Goal: Information Seeking & Learning: Learn about a topic

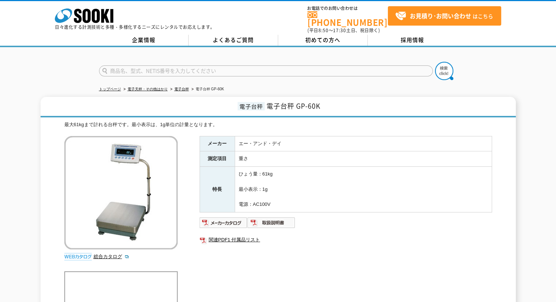
click at [324, 65] on input "text" at bounding box center [266, 70] width 334 height 11
type input "商品名、型式、NETIS番号を入力してください"
click at [352, 68] on input "text" at bounding box center [266, 70] width 334 height 11
type input "GX8000"
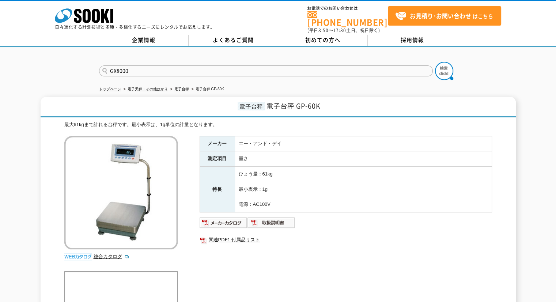
click at [435, 62] on button at bounding box center [444, 71] width 18 height 18
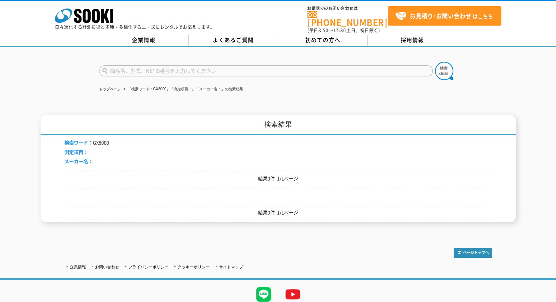
click at [216, 68] on input "text" at bounding box center [266, 70] width 334 height 11
type input "GX"
click at [435, 62] on button at bounding box center [444, 71] width 18 height 18
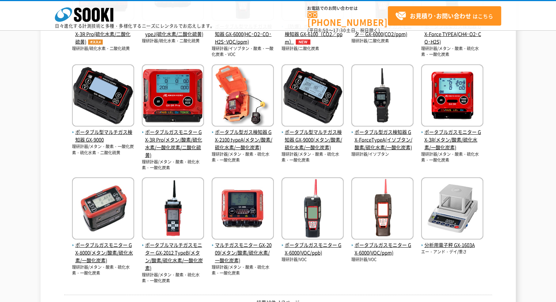
scroll to position [293, 0]
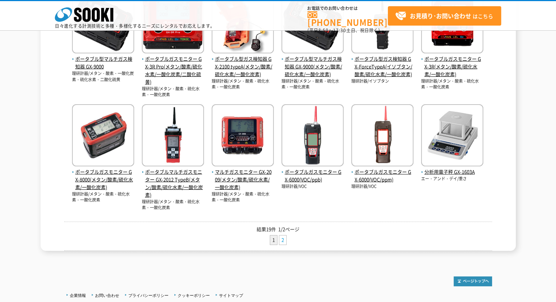
click at [285, 239] on link "2" at bounding box center [282, 239] width 7 height 9
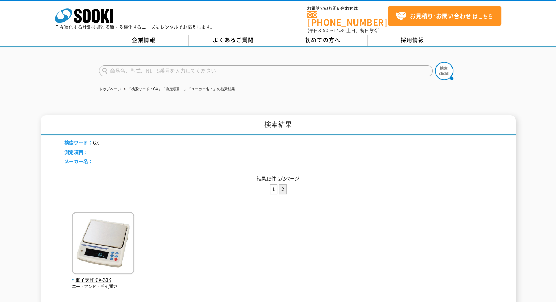
scroll to position [130, 0]
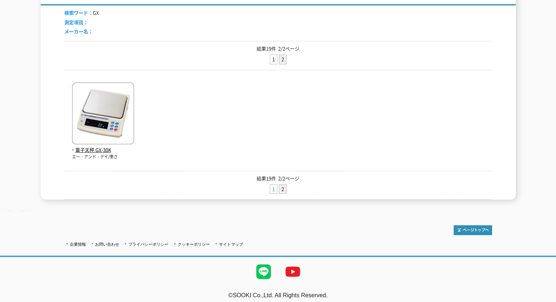
click at [271, 186] on link "1" at bounding box center [273, 189] width 7 height 9
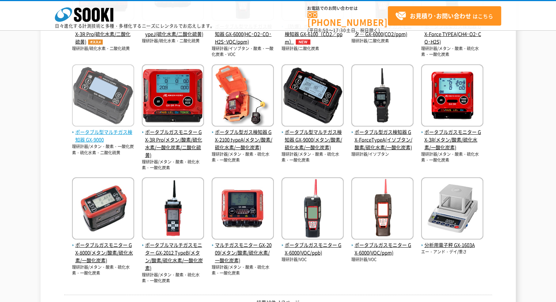
scroll to position [256, 0]
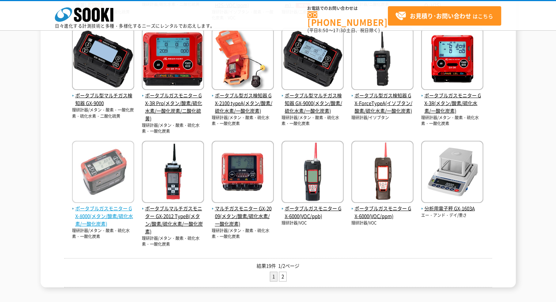
click at [106, 184] on img at bounding box center [103, 173] width 62 height 64
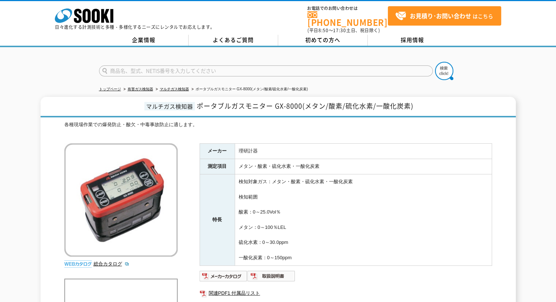
click at [291, 66] on input "text" at bounding box center [266, 70] width 334 height 11
type input "IWP"
click at [435, 62] on button at bounding box center [444, 71] width 18 height 18
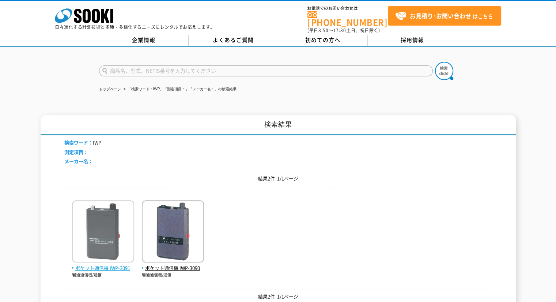
click at [113, 227] on img at bounding box center [103, 232] width 62 height 64
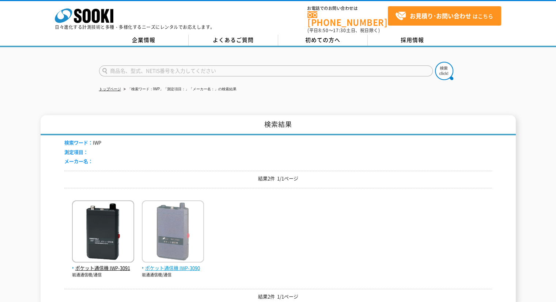
click at [177, 204] on img at bounding box center [173, 232] width 62 height 64
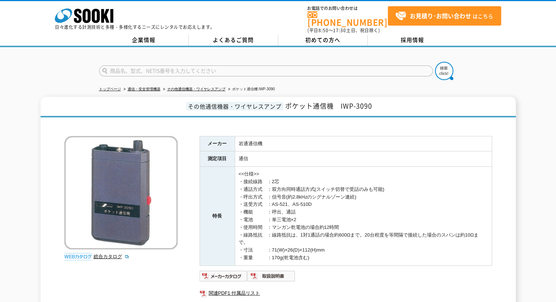
click at [312, 65] on input "text" at bounding box center [266, 70] width 334 height 11
type input "パノラマ"
click at [434, 70] on form "パノラマ" at bounding box center [278, 72] width 358 height 20
click at [440, 68] on img at bounding box center [444, 71] width 18 height 18
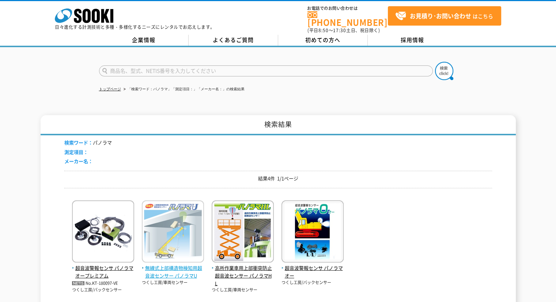
click at [178, 216] on img at bounding box center [173, 232] width 62 height 64
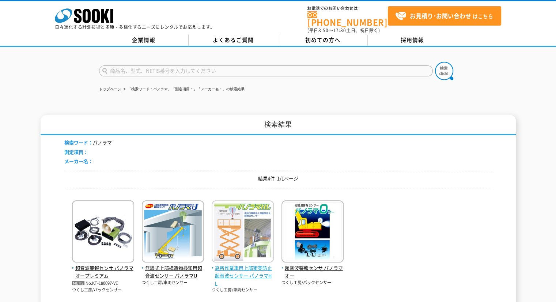
click at [237, 235] on img at bounding box center [243, 232] width 62 height 64
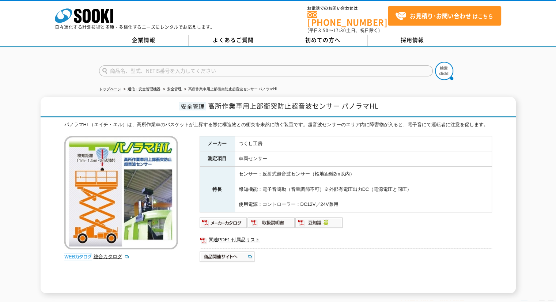
click at [277, 65] on input "text" at bounding box center [266, 70] width 334 height 11
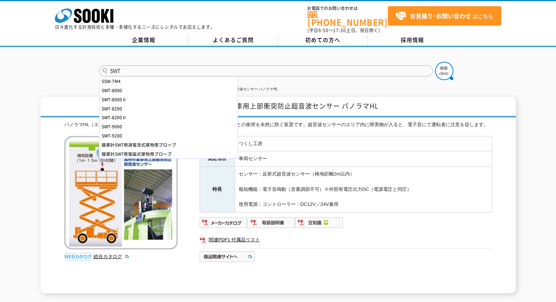
type input "SWT"
click at [435, 62] on button at bounding box center [444, 71] width 18 height 18
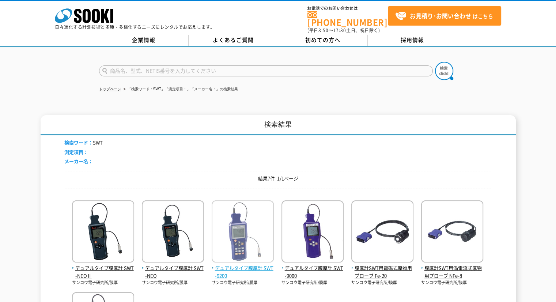
scroll to position [110, 0]
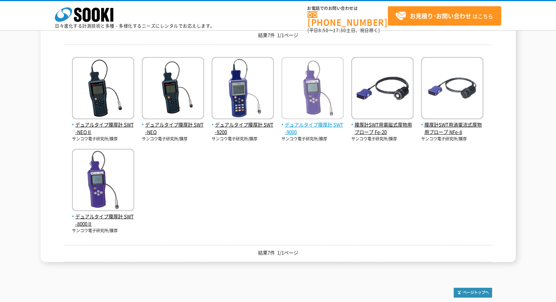
click at [299, 81] on img at bounding box center [313, 89] width 62 height 64
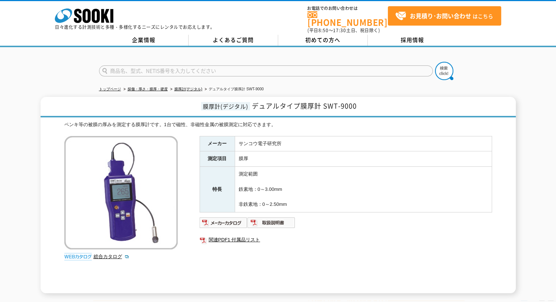
click at [285, 65] on input "text" at bounding box center [266, 70] width 334 height 11
type input "CHNR"
click at [435, 62] on button at bounding box center [444, 71] width 18 height 18
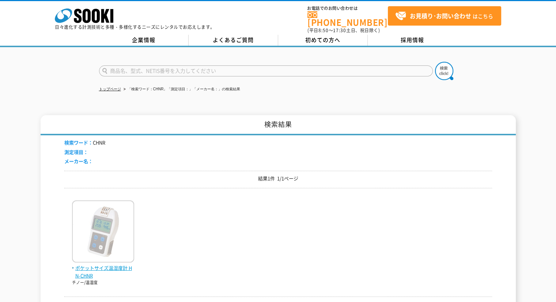
click at [108, 218] on img at bounding box center [103, 232] width 62 height 64
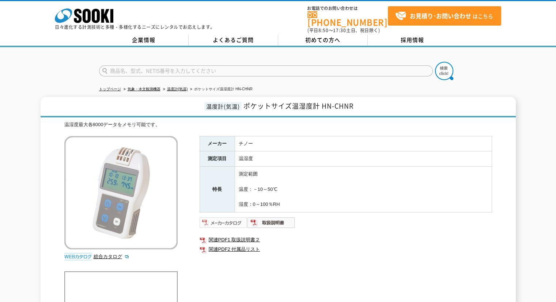
click at [228, 217] on img at bounding box center [224, 223] width 48 height 12
click at [110, 254] on link "総合カタログ" at bounding box center [112, 256] width 36 height 5
click at [327, 65] on input "text" at bounding box center [266, 70] width 334 height 11
type input "2041"
click at [440, 68] on img at bounding box center [444, 71] width 18 height 18
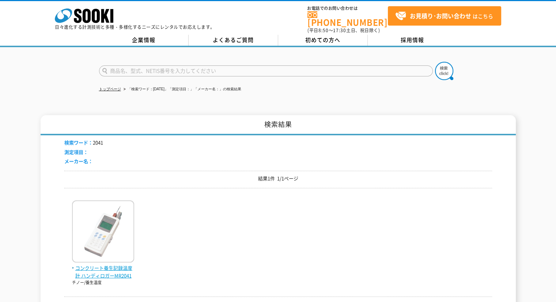
click at [109, 209] on img at bounding box center [103, 232] width 62 height 64
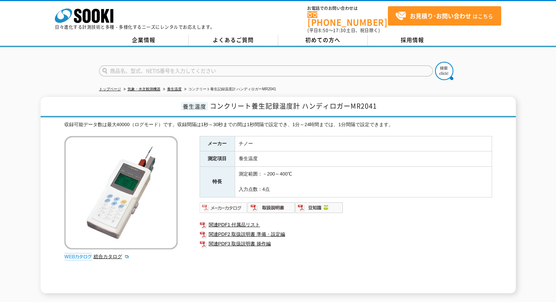
click at [227, 203] on img at bounding box center [224, 208] width 48 height 12
click at [242, 72] on form at bounding box center [278, 72] width 358 height 20
click at [249, 67] on input "text" at bounding box center [266, 70] width 334 height 11
type input "ﾍﾟﾘｰ"
click at [435, 62] on button at bounding box center [444, 71] width 18 height 18
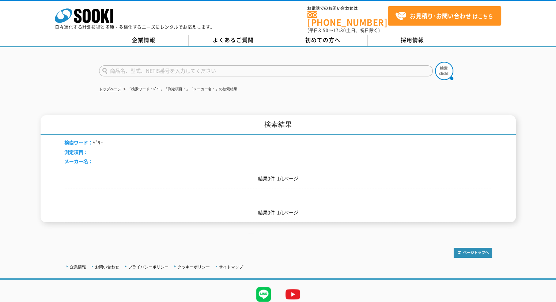
click at [249, 67] on input "text" at bounding box center [266, 70] width 334 height 11
type input "P"
click at [435, 62] on button at bounding box center [444, 71] width 18 height 18
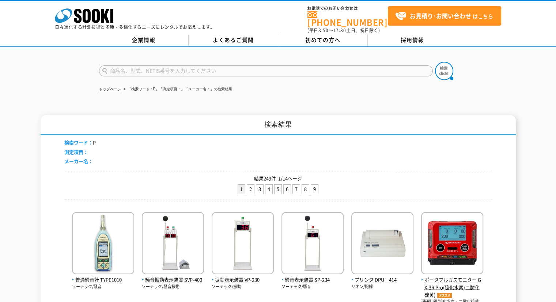
click at [265, 71] on input "text" at bounding box center [266, 70] width 334 height 11
type input "PERI"
click at [435, 62] on button at bounding box center [444, 71] width 18 height 18
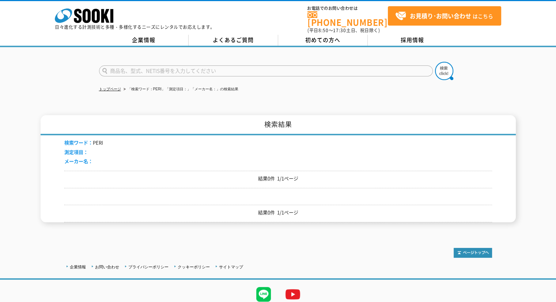
click at [265, 74] on form at bounding box center [278, 72] width 358 height 20
click at [265, 69] on input "text" at bounding box center [266, 70] width 334 height 11
type input "コンクリート"
click at [437, 62] on img at bounding box center [444, 71] width 18 height 18
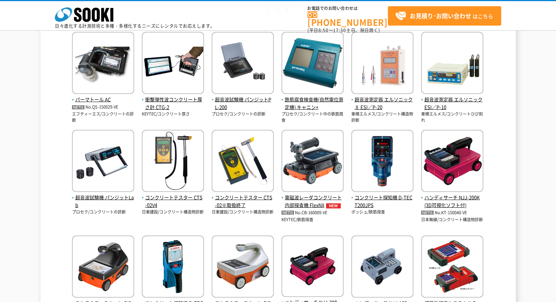
scroll to position [293, 0]
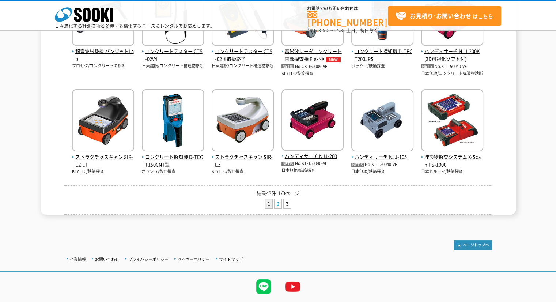
click at [276, 204] on link "2" at bounding box center [278, 203] width 7 height 9
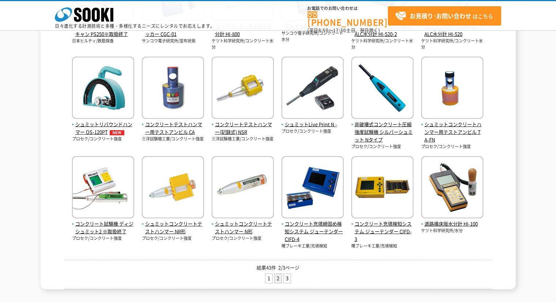
scroll to position [256, 0]
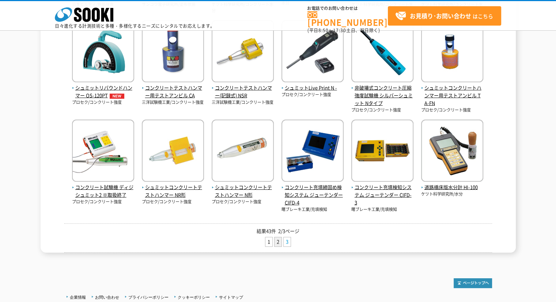
click at [288, 241] on link "3" at bounding box center [287, 241] width 7 height 9
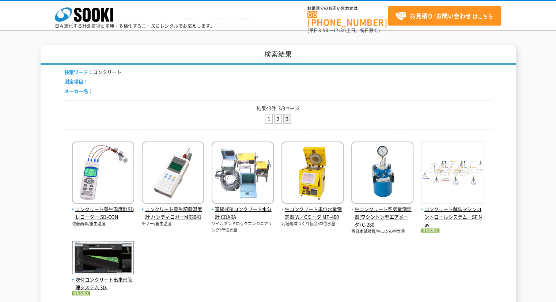
scroll to position [73, 0]
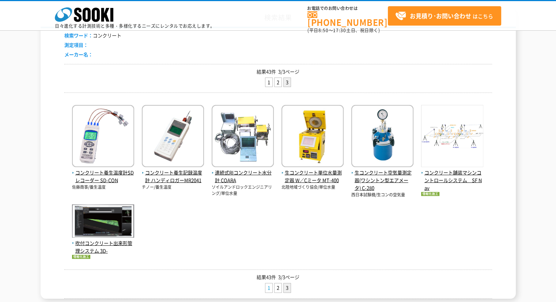
click at [267, 286] on link "1" at bounding box center [268, 287] width 7 height 9
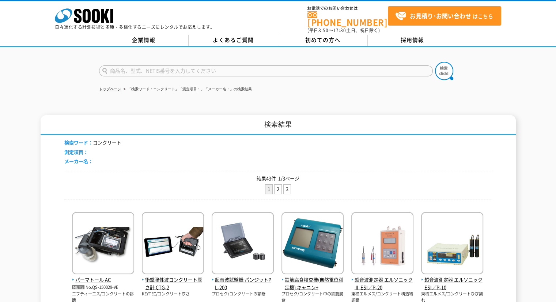
click at [271, 65] on input "text" at bounding box center [266, 70] width 334 height 11
click at [273, 70] on input "text" at bounding box center [266, 70] width 334 height 11
type input "商品名、型式、NETIS番号を入力してください"
